Goal: Browse casually

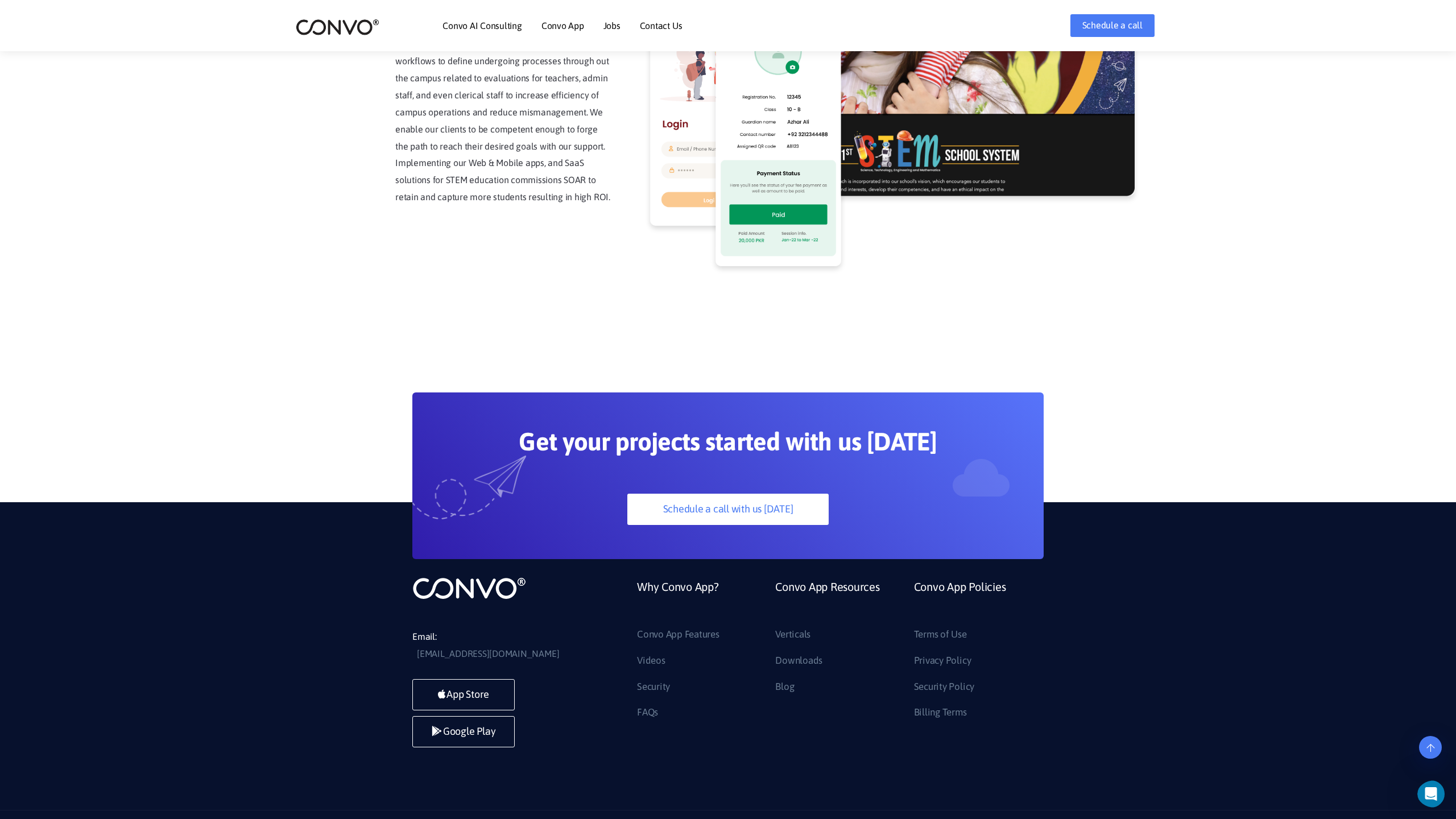
scroll to position [2895, 0]
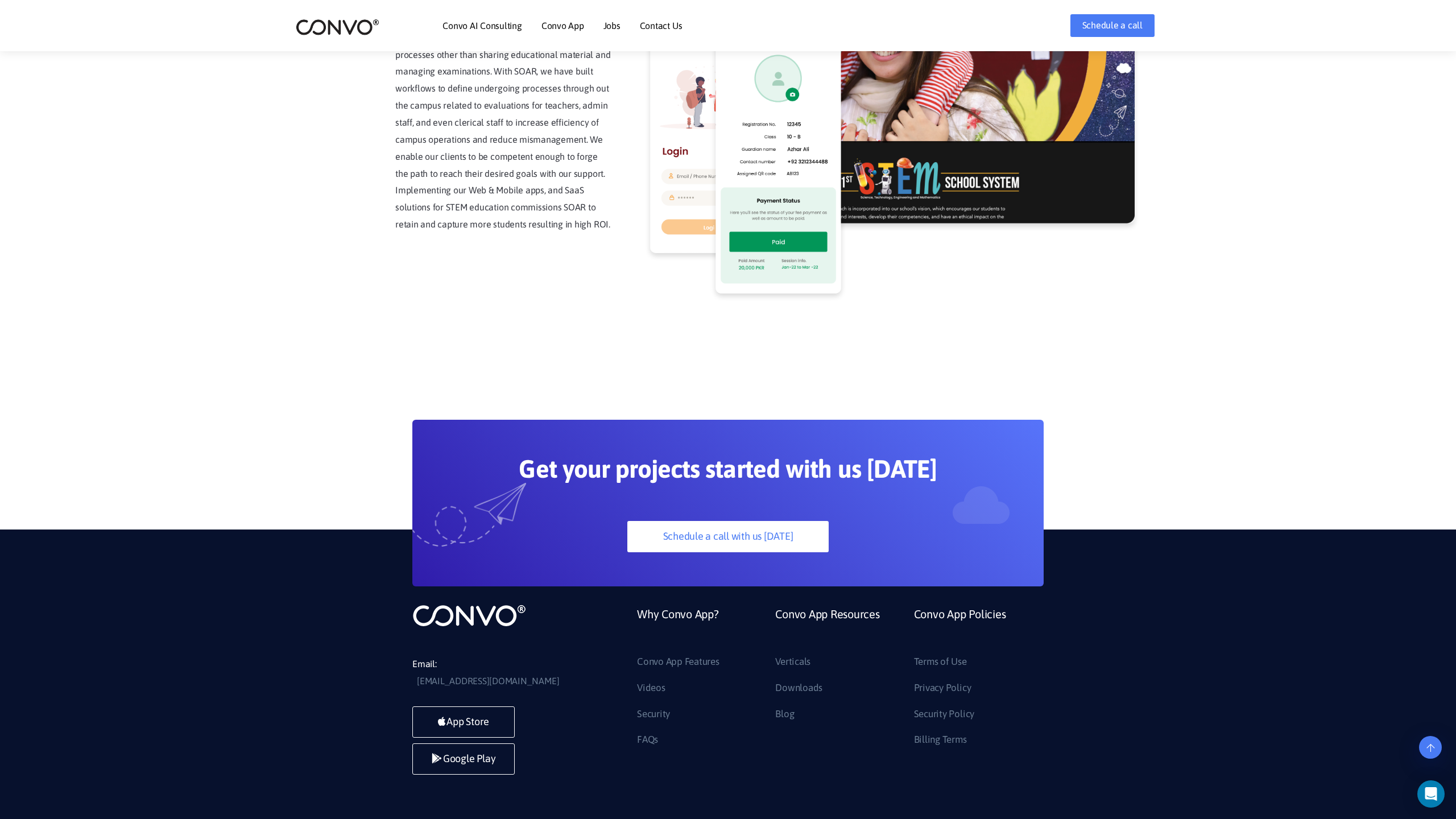
scroll to position [2895, 0]
